Goal: Transaction & Acquisition: Purchase product/service

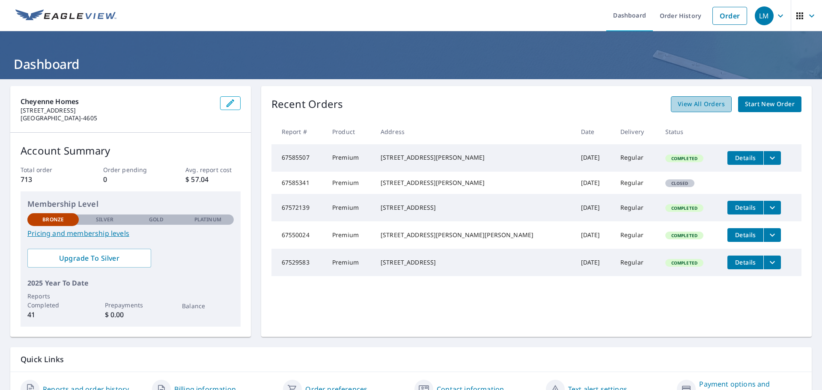
click at [687, 102] on span "View All Orders" at bounding box center [701, 104] width 47 height 11
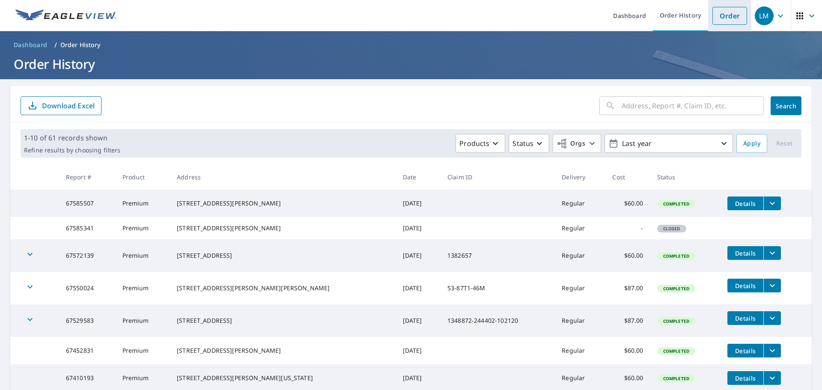
click at [726, 15] on link "Order" at bounding box center [730, 16] width 35 height 18
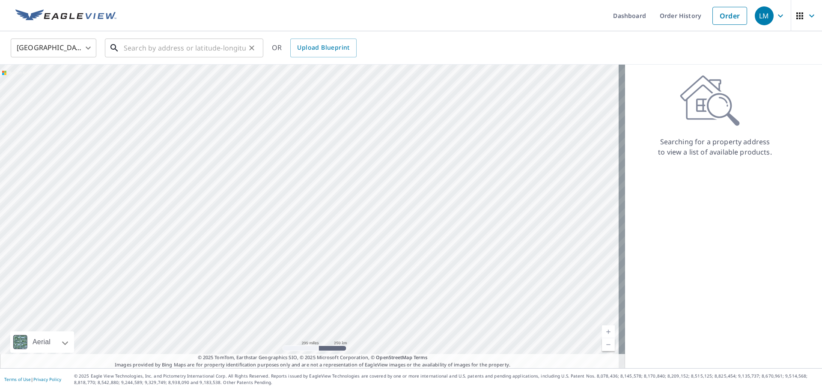
click at [138, 51] on input "text" at bounding box center [185, 48] width 122 height 24
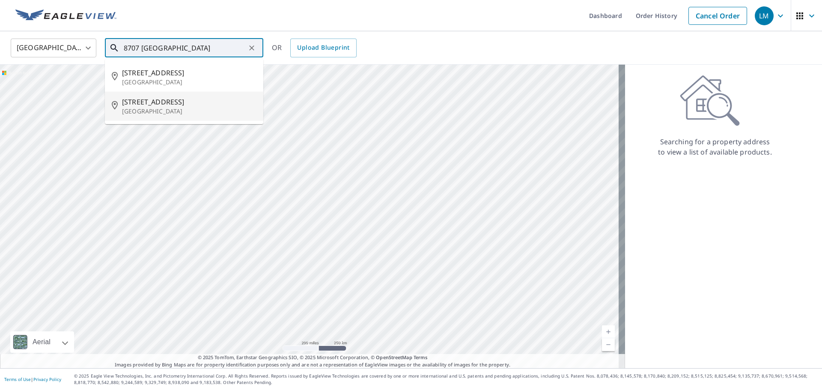
click at [160, 99] on span "[STREET_ADDRESS]" at bounding box center [189, 102] width 134 height 10
type input "[STREET_ADDRESS][PERSON_NAME]"
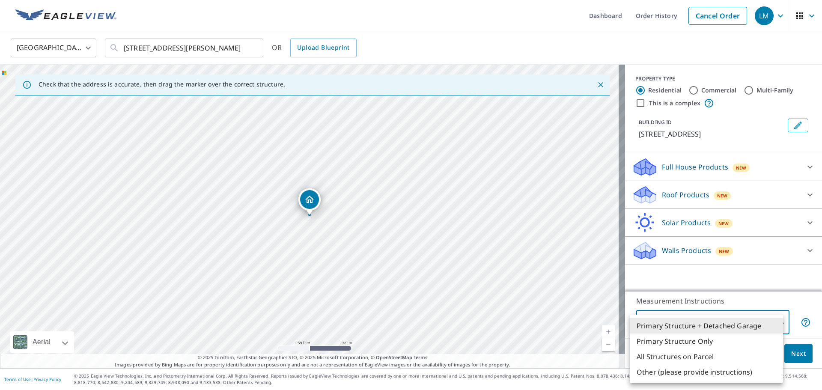
click at [773, 322] on body "LM LM Dashboard Order History Cancel Order LM [GEOGRAPHIC_DATA] [GEOGRAPHIC_DAT…" at bounding box center [411, 195] width 822 height 390
click at [775, 321] on li "Primary Structure + Detached Garage" at bounding box center [706, 325] width 153 height 15
click at [773, 322] on body "LM LM Dashboard Order History Cancel Order LM [GEOGRAPHIC_DATA] [GEOGRAPHIC_DAT…" at bounding box center [411, 195] width 822 height 390
click at [700, 343] on li "Primary Structure Only" at bounding box center [706, 341] width 153 height 15
type input "2"
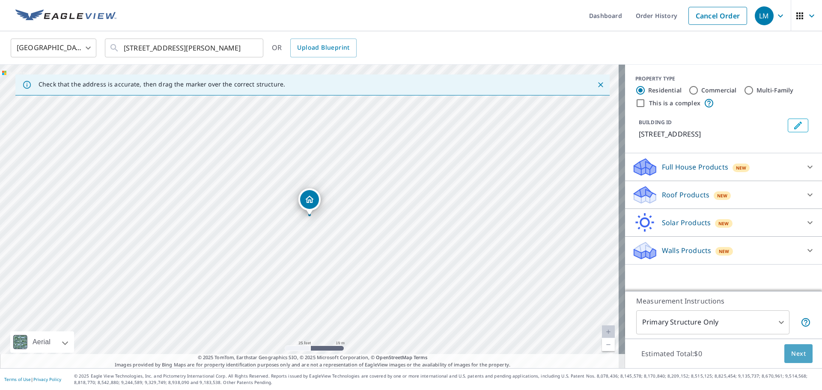
click at [794, 354] on span "Next" at bounding box center [798, 354] width 15 height 11
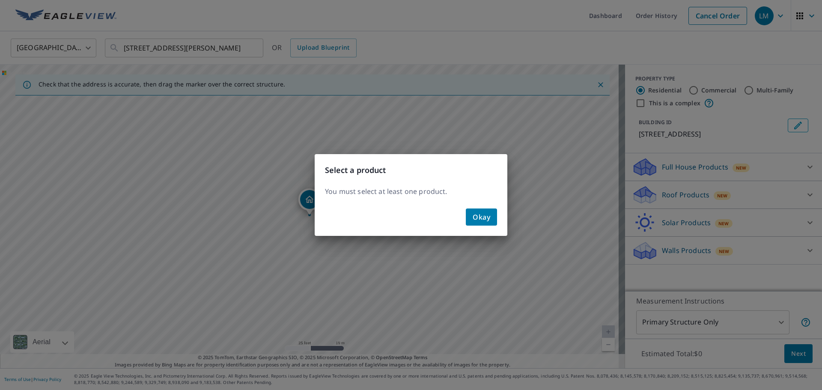
click at [800, 195] on div "Select a product You must select at least one product. Okay" at bounding box center [411, 195] width 822 height 390
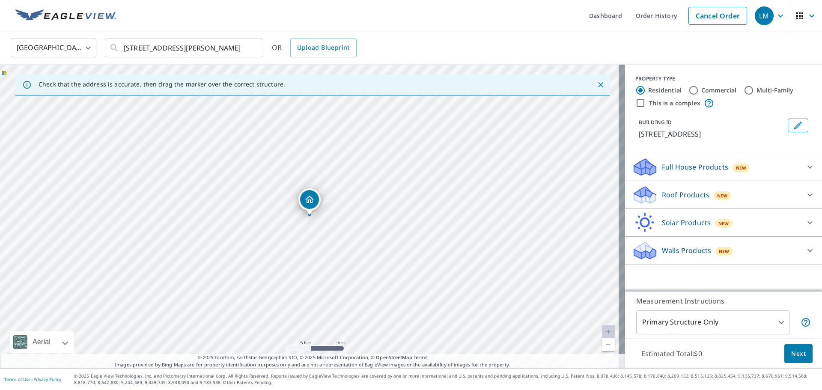
click at [805, 194] on icon at bounding box center [810, 195] width 10 height 10
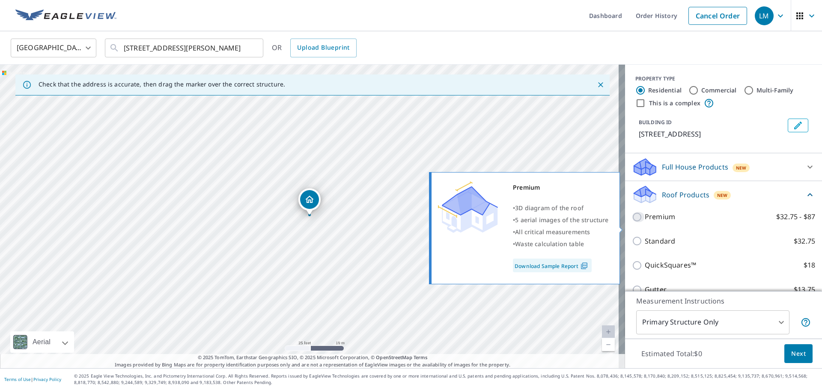
click at [632, 222] on input "Premium $32.75 - $87" at bounding box center [638, 217] width 13 height 10
checkbox input "true"
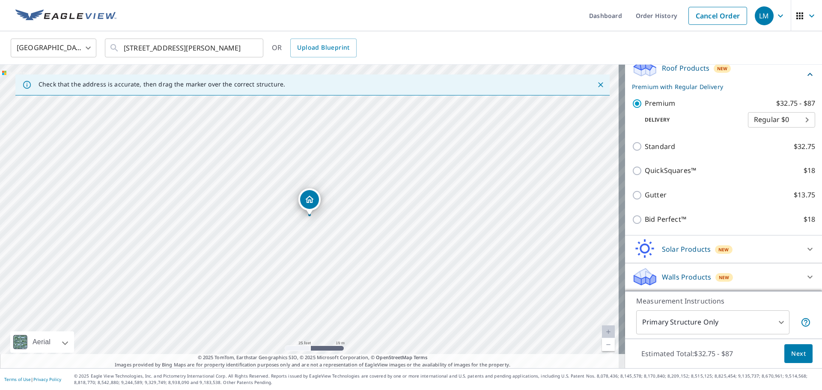
scroll to position [137, 0]
click at [794, 351] on span "Next" at bounding box center [798, 354] width 15 height 11
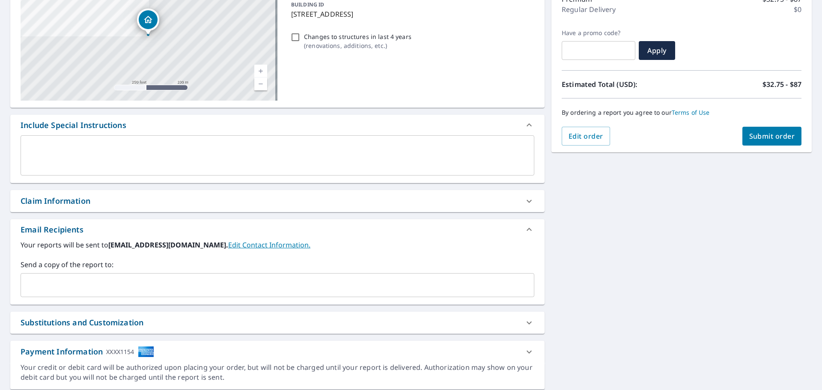
scroll to position [128, 0]
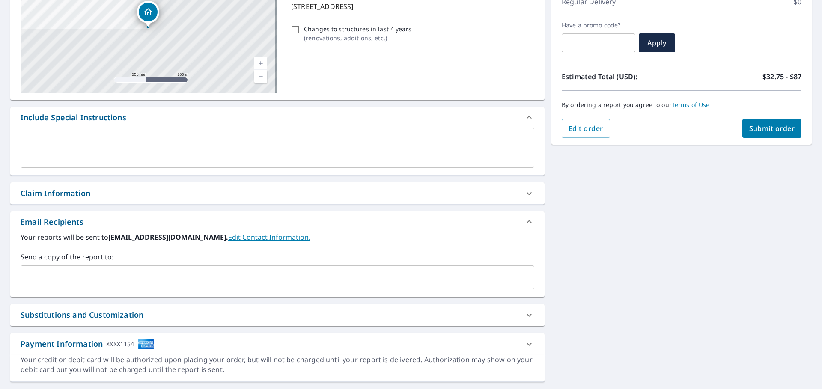
click at [59, 274] on input "text" at bounding box center [270, 277] width 493 height 16
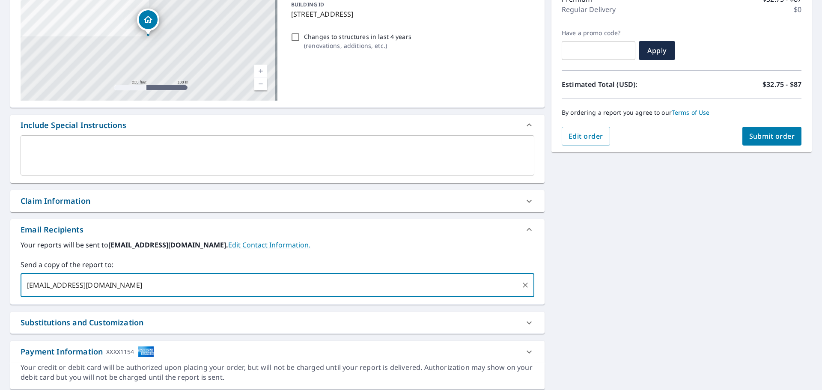
scroll to position [149, 0]
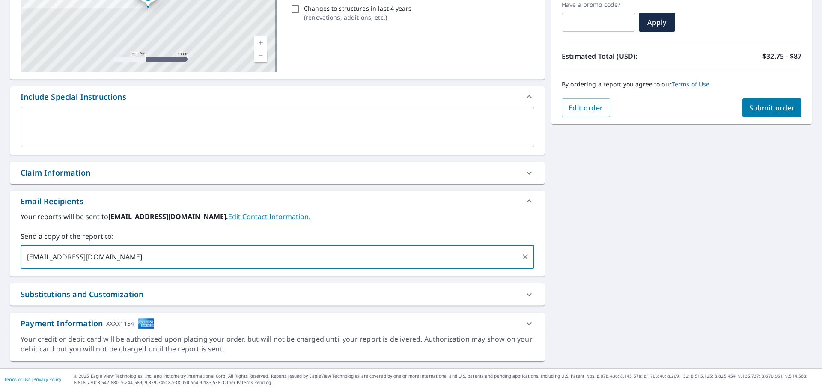
type input "[EMAIL_ADDRESS][DOMAIN_NAME]"
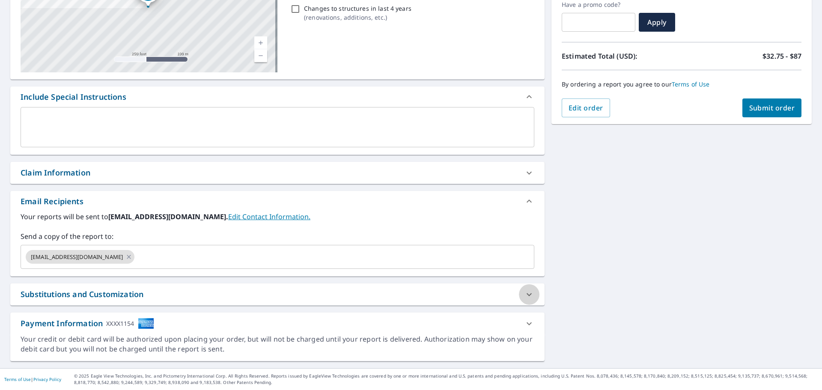
click at [524, 293] on icon at bounding box center [529, 295] width 10 height 10
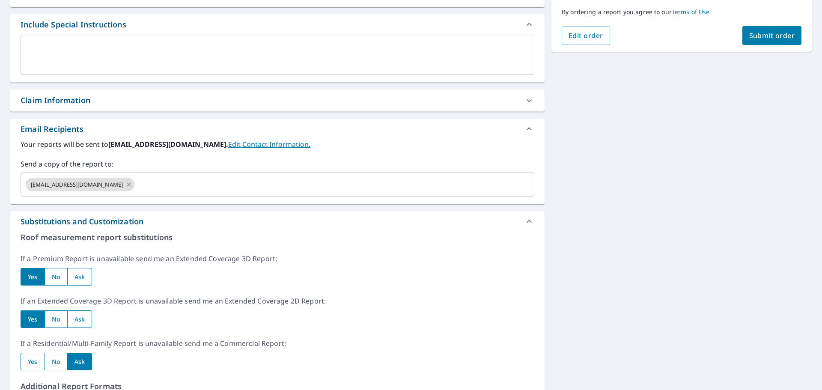
scroll to position [197, 0]
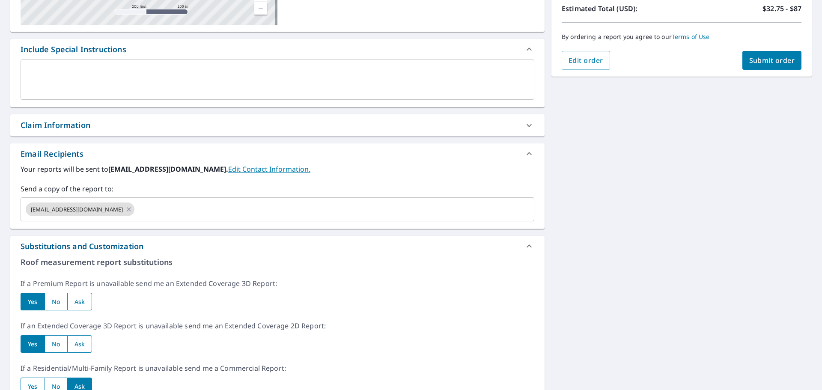
click at [524, 247] on icon at bounding box center [529, 246] width 10 height 10
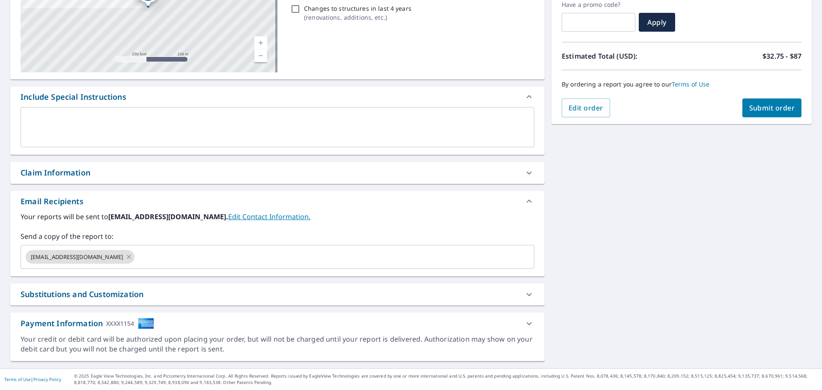
scroll to position [149, 0]
click at [751, 103] on span "Submit order" at bounding box center [772, 107] width 46 height 9
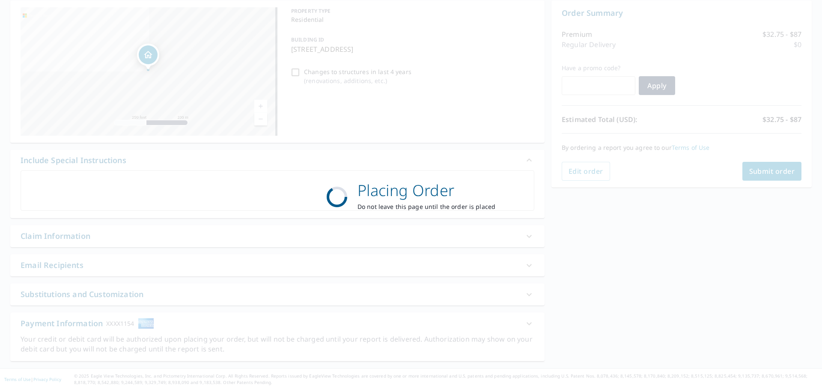
scroll to position [86, 0]
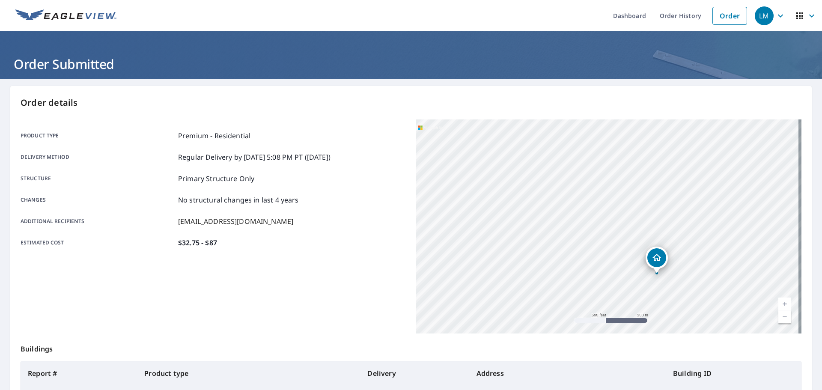
click at [776, 14] on icon "button" at bounding box center [781, 16] width 10 height 10
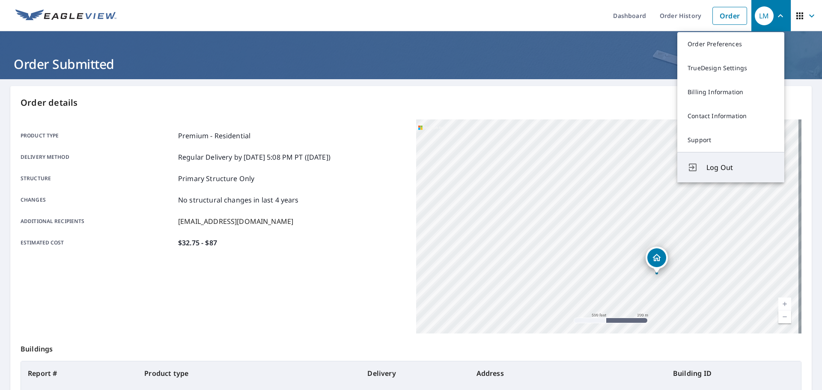
click at [730, 162] on button "Log Out" at bounding box center [731, 167] width 107 height 30
